Goal: Transaction & Acquisition: Purchase product/service

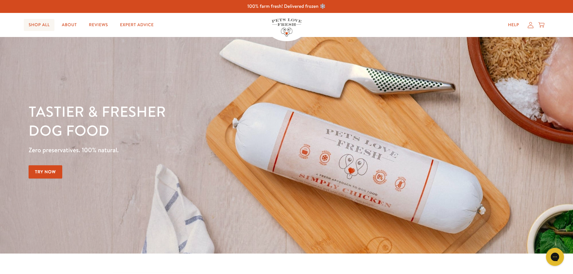
click at [45, 23] on link "Shop All" at bounding box center [39, 25] width 31 height 12
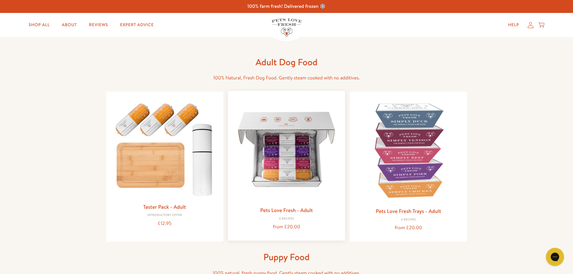
click at [282, 171] on img at bounding box center [286, 149] width 107 height 107
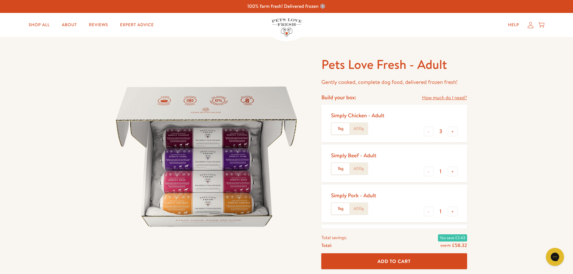
click at [363, 130] on label "600g" at bounding box center [359, 128] width 18 height 11
click at [0, 0] on input "600g" at bounding box center [0, 0] width 0 height 0
click at [427, 133] on button "-" at bounding box center [429, 132] width 10 height 10
click at [452, 132] on button "+" at bounding box center [453, 132] width 10 height 10
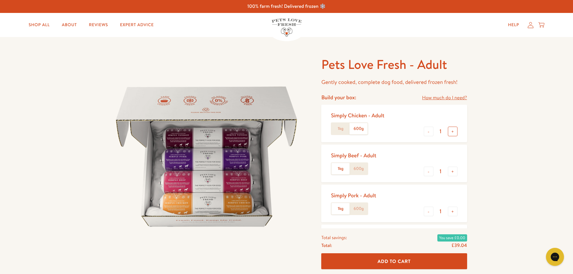
type input "2"
click at [360, 169] on label "600g" at bounding box center [359, 168] width 18 height 11
click at [0, 0] on input "600g" at bounding box center [0, 0] width 0 height 0
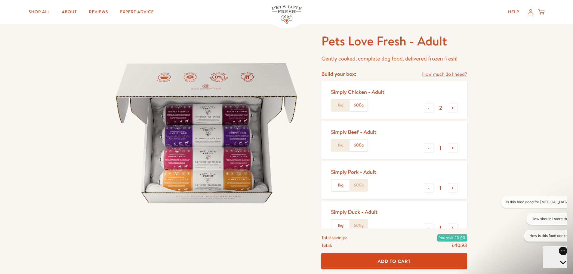
scroll to position [60, 0]
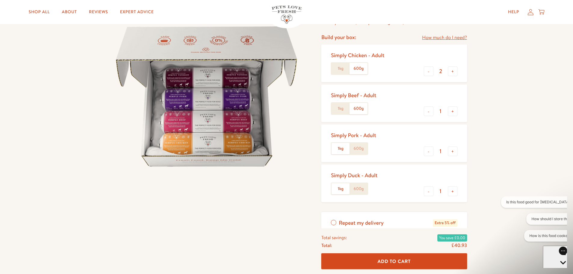
click at [355, 148] on label "600g" at bounding box center [359, 148] width 18 height 11
click at [0, 0] on input "600g" at bounding box center [0, 0] width 0 height 0
click at [429, 195] on button "-" at bounding box center [429, 192] width 10 height 10
type input "0"
click at [386, 260] on span "Add To Cart" at bounding box center [394, 261] width 33 height 6
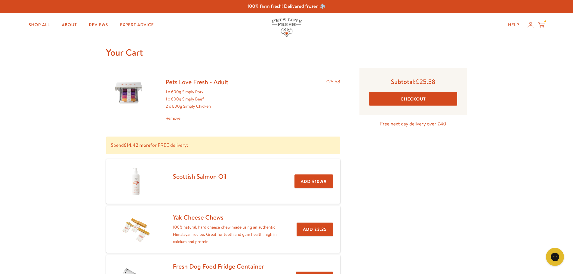
click at [414, 100] on button "Checkout" at bounding box center [413, 99] width 88 height 14
